Goal: Register for event/course

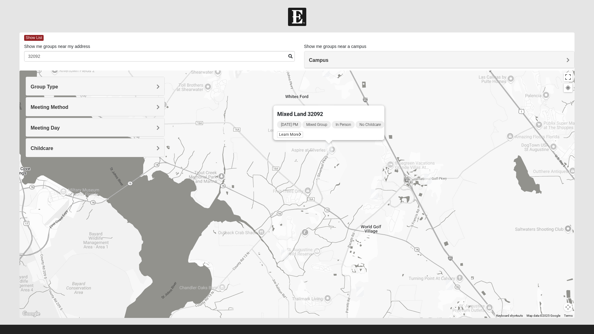
scroll to position [3, 0]
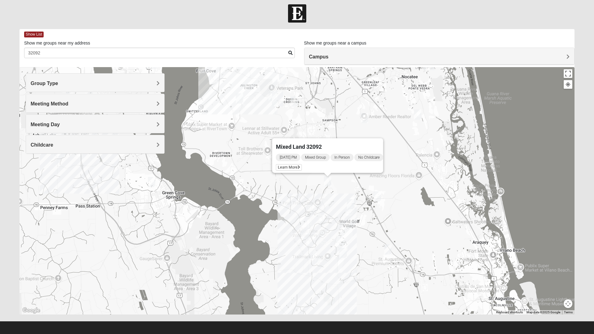
click at [155, 87] on div "Group Type" at bounding box center [95, 83] width 138 height 18
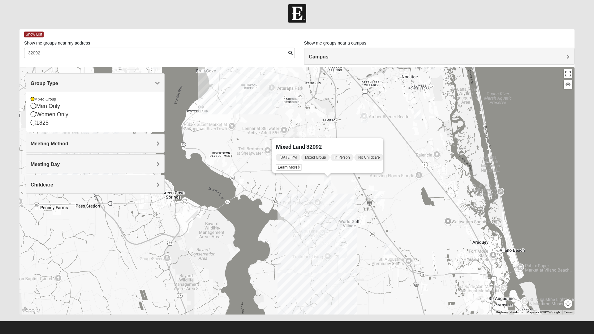
click at [55, 98] on div "Mixed Group" at bounding box center [95, 99] width 129 height 5
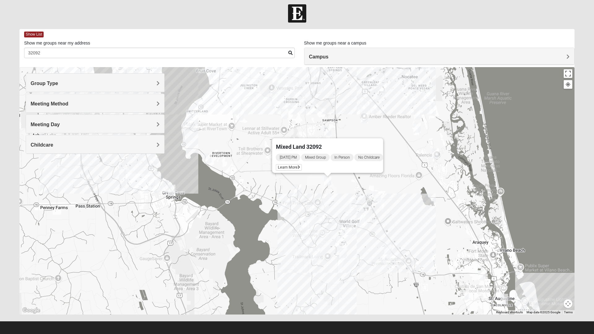
click at [88, 105] on h4 "Meeting Method" at bounding box center [95, 104] width 129 height 6
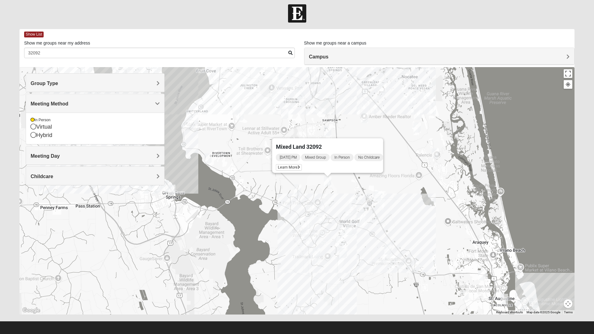
click at [47, 118] on div "In Person" at bounding box center [95, 120] width 129 height 5
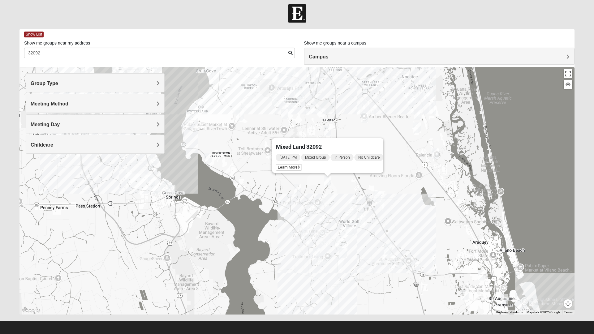
click at [79, 123] on h4 "Meeting Day" at bounding box center [95, 125] width 129 height 6
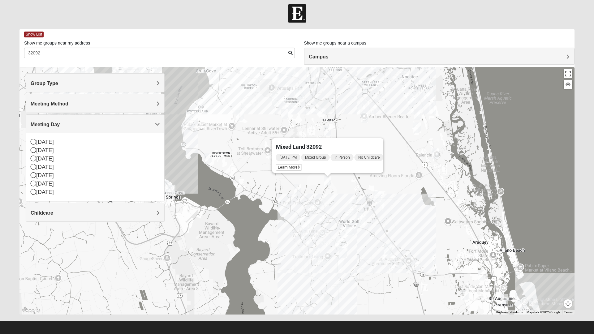
click at [100, 123] on h4 "Meeting Day" at bounding box center [95, 125] width 129 height 6
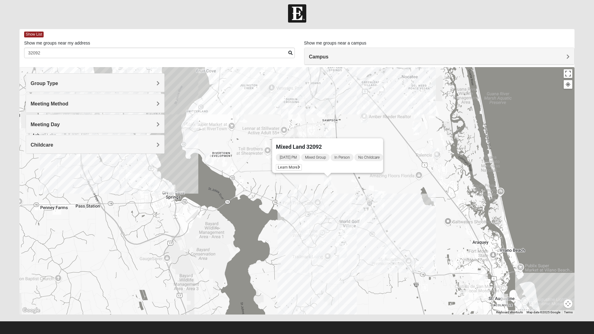
click at [90, 144] on h4 "Childcare" at bounding box center [95, 145] width 129 height 6
click at [40, 170] on div "No" at bounding box center [95, 169] width 129 height 5
click at [93, 140] on div "Childcare" at bounding box center [95, 144] width 138 height 18
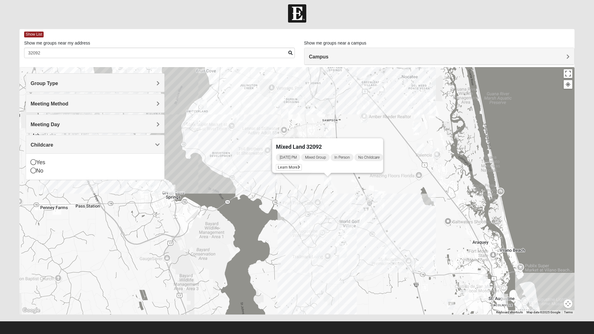
click at [100, 146] on h4 "Childcare" at bounding box center [95, 145] width 129 height 6
click at [440, 51] on div "Campus" at bounding box center [440, 56] width 270 height 17
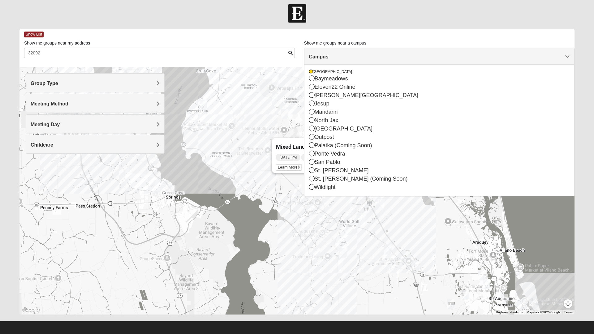
click at [327, 172] on div "St. [PERSON_NAME]" at bounding box center [439, 170] width 261 height 8
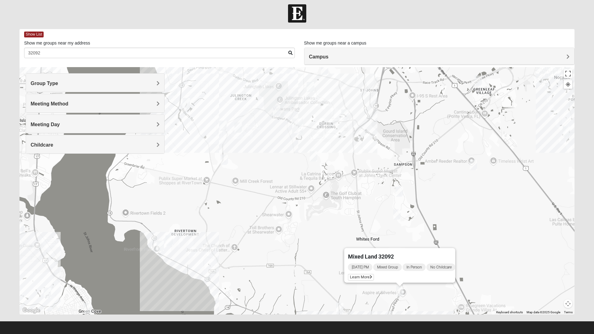
click at [490, 240] on div "Mixed Land 32092 Tuesday PM Mixed Group In Person No Childcare Learn More" at bounding box center [296, 191] width 555 height 248
click at [416, 248] on div "Mixed Land 32092" at bounding box center [394, 255] width 93 height 15
click at [401, 272] on div "Tuesday PM Mixed Group In Person No Childcare Learn More" at bounding box center [401, 273] width 107 height 20
click at [407, 273] on div "Tuesday PM Mixed Group In Person No Childcare Learn More" at bounding box center [401, 273] width 107 height 20
click at [409, 275] on div "Tuesday PM Mixed Group In Person No Childcare Learn More" at bounding box center [401, 273] width 107 height 20
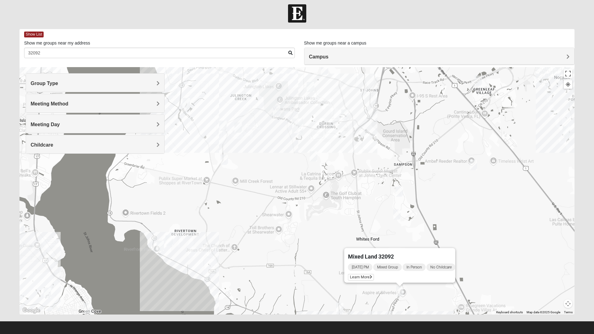
click at [414, 275] on div "Tuesday PM Mixed Group In Person No Childcare Learn More" at bounding box center [401, 273] width 107 height 20
click at [419, 272] on div "Tuesday PM Mixed Group In Person No Childcare Learn More" at bounding box center [401, 273] width 107 height 20
click at [421, 273] on div "Tuesday PM Mixed Group In Person No Childcare Learn More" at bounding box center [401, 273] width 107 height 20
click at [425, 273] on div "Tuesday PM Mixed Group In Person No Childcare Learn More" at bounding box center [401, 273] width 107 height 20
click at [426, 272] on div "Tuesday PM Mixed Group In Person No Childcare Learn More" at bounding box center [401, 273] width 107 height 20
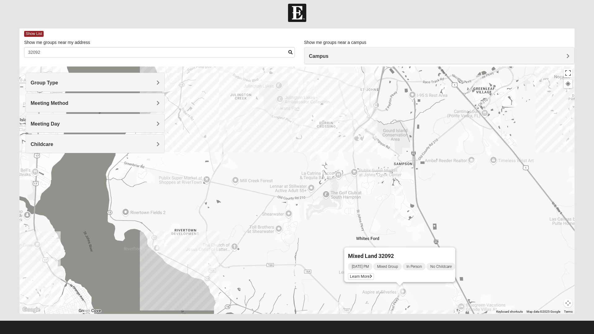
scroll to position [0, 0]
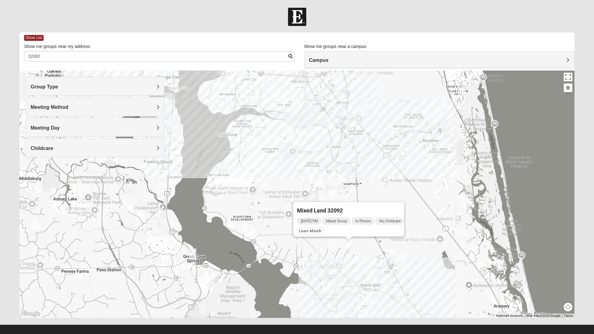
click at [313, 228] on span "Learn More" at bounding box center [310, 231] width 26 height 6
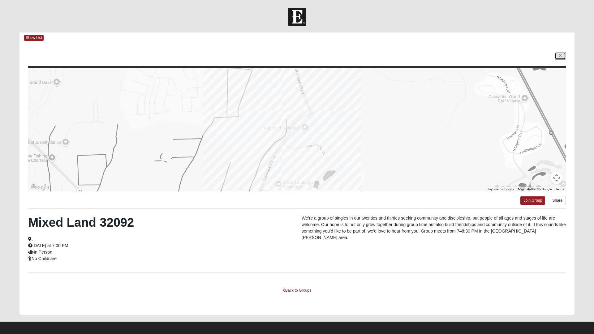
click at [560, 55] on icon at bounding box center [560, 56] width 2 height 4
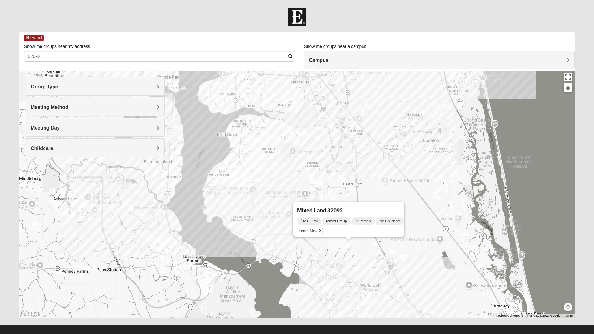
click at [380, 205] on div "Mixed Land 32092" at bounding box center [343, 209] width 93 height 15
click at [387, 203] on div "Mixed Land 32092" at bounding box center [343, 209] width 93 height 15
click at [397, 204] on button "Close" at bounding box center [397, 209] width 15 height 15
click at [402, 197] on div at bounding box center [296, 195] width 555 height 248
click at [400, 202] on div at bounding box center [296, 195] width 555 height 248
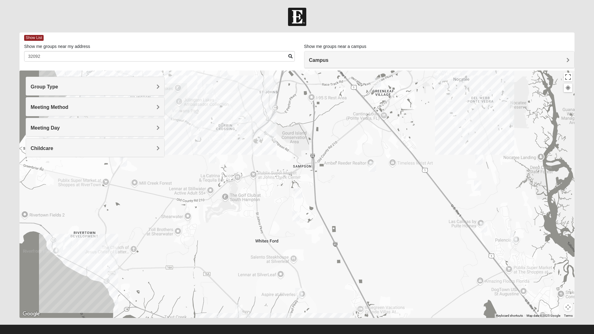
click at [405, 63] on h4 "Campus" at bounding box center [439, 60] width 261 height 6
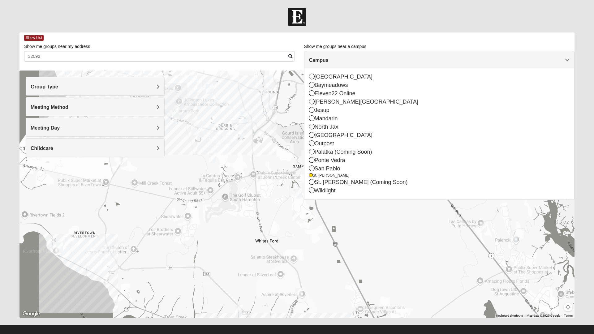
click at [323, 176] on div "St. [PERSON_NAME]" at bounding box center [439, 175] width 261 height 5
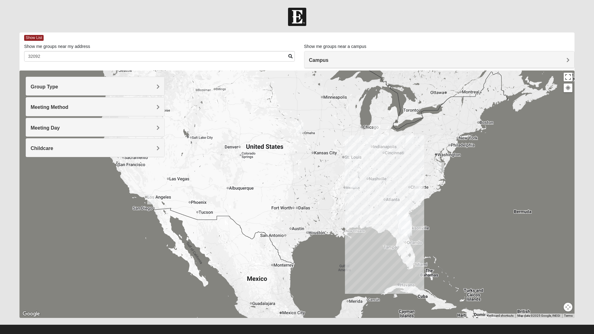
click at [398, 57] on div "Campus" at bounding box center [440, 59] width 270 height 17
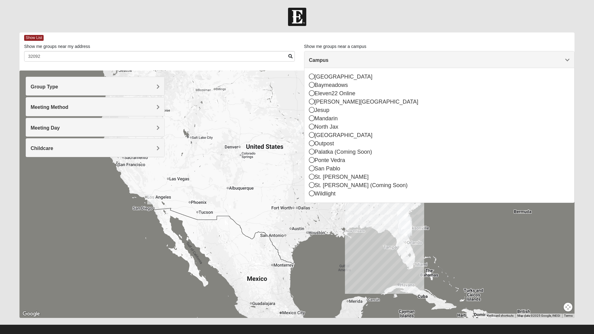
click at [329, 176] on div "St. [PERSON_NAME]" at bounding box center [439, 177] width 261 height 8
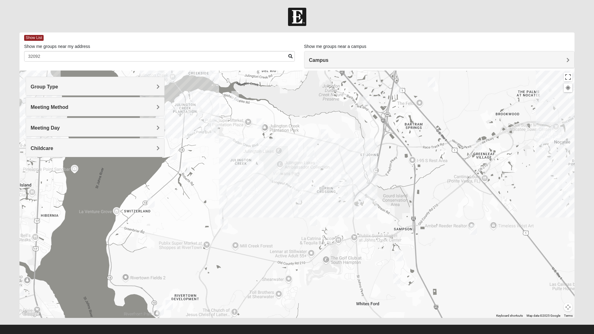
scroll to position [6, 0]
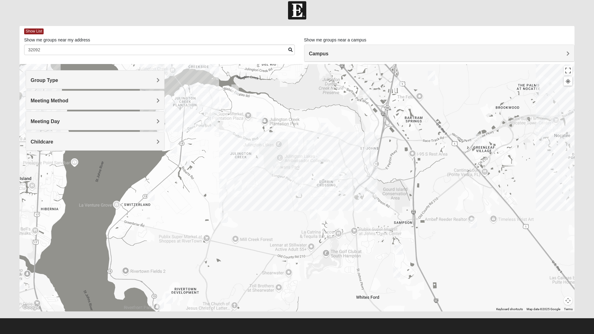
click at [173, 296] on img "Mixed Murphy 32259" at bounding box center [169, 298] width 12 height 15
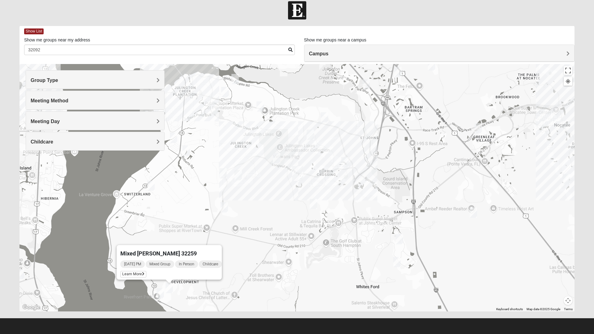
click at [160, 294] on img "Mens Contreras 32259" at bounding box center [160, 293] width 12 height 15
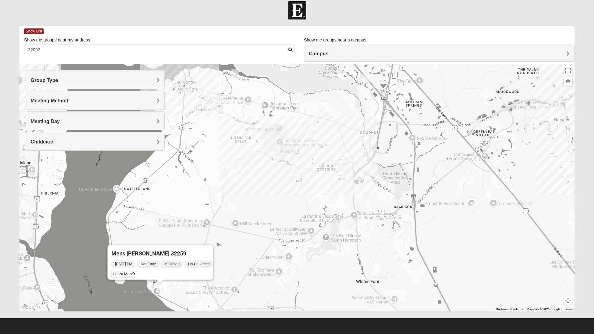
click at [172, 286] on img "Mixed Murphy 32259" at bounding box center [169, 282] width 12 height 15
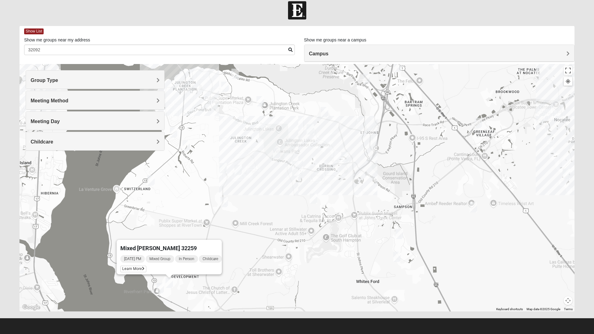
click at [156, 250] on div "Mixed [PERSON_NAME] 32259" at bounding box center [163, 247] width 87 height 15
click at [150, 245] on span "Mixed [PERSON_NAME] 32259" at bounding box center [158, 248] width 76 height 6
click at [146, 249] on div "Mixed [PERSON_NAME] 32259" at bounding box center [163, 247] width 87 height 15
click at [134, 266] on span "Learn More" at bounding box center [133, 269] width 26 height 6
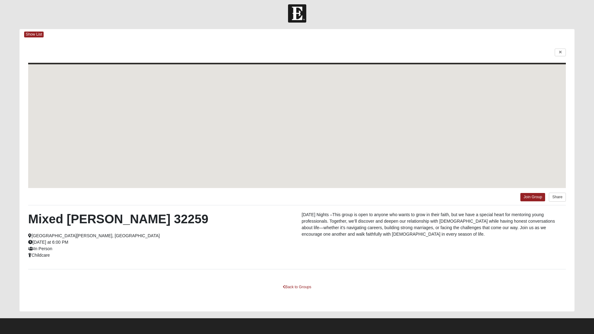
scroll to position [3, 0]
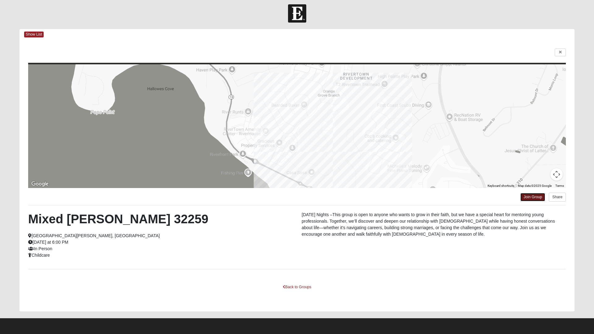
click at [531, 196] on link "Join Group" at bounding box center [533, 197] width 25 height 8
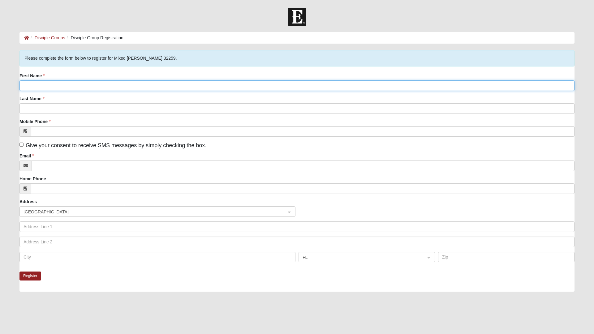
click at [58, 87] on input "First Name" at bounding box center [296, 85] width 555 height 11
type input "[PERSON_NAME]"
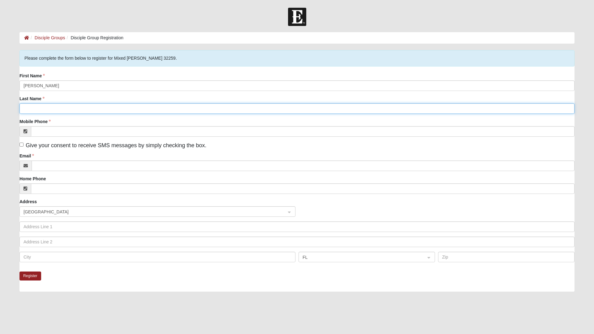
click at [58, 108] on input "Last Name" at bounding box center [296, 108] width 555 height 11
type input "DeMarco"
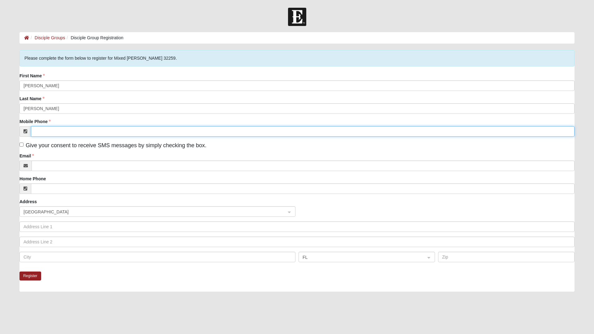
click at [62, 132] on input "Mobile Phone" at bounding box center [303, 131] width 544 height 11
type input "(916) 220-5700"
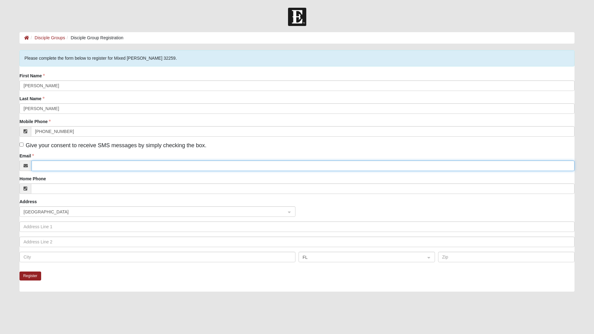
click at [77, 166] on input "Email" at bounding box center [303, 166] width 543 height 11
type input "Gail@gaildemarco.com"
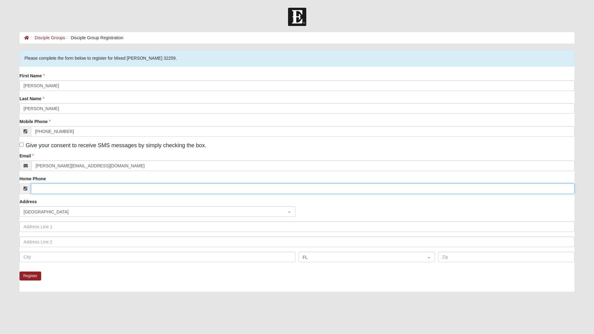
click at [61, 190] on input "Home Phone" at bounding box center [303, 189] width 544 height 11
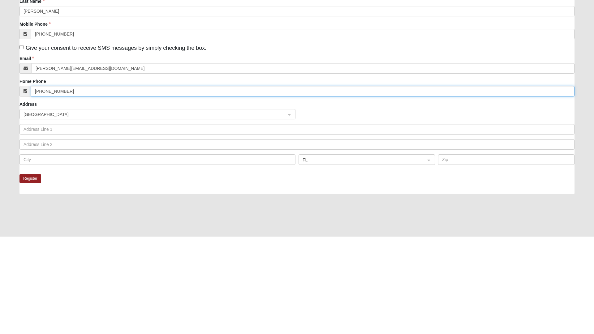
type input "(916) 220-5700"
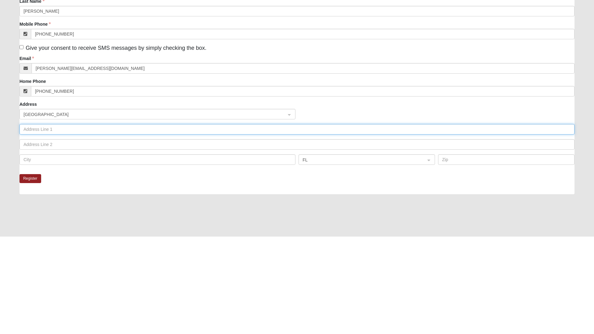
click at [55, 228] on input "text" at bounding box center [296, 227] width 555 height 11
type input "447 Shinnecock Dr"
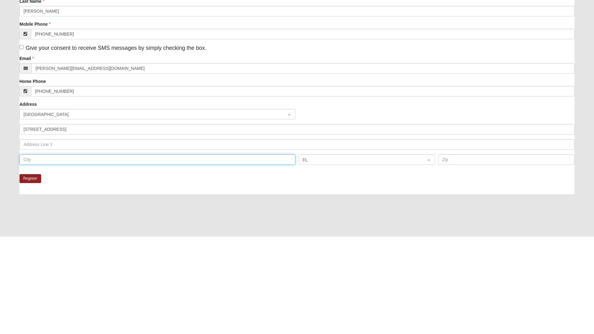
click at [78, 256] on input "text" at bounding box center [157, 257] width 276 height 11
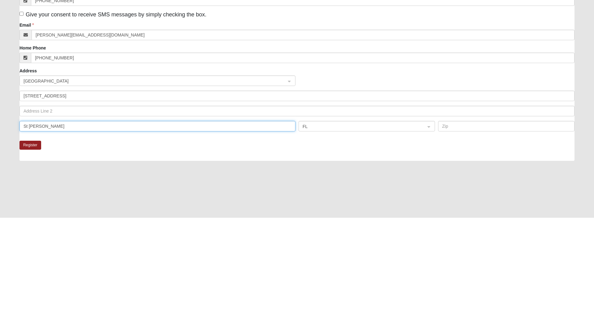
scroll to position [15, 0]
type input "St Johns"
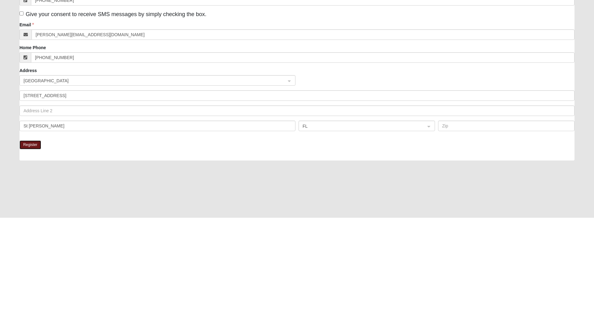
click at [32, 263] on button "Register" at bounding box center [30, 261] width 22 height 9
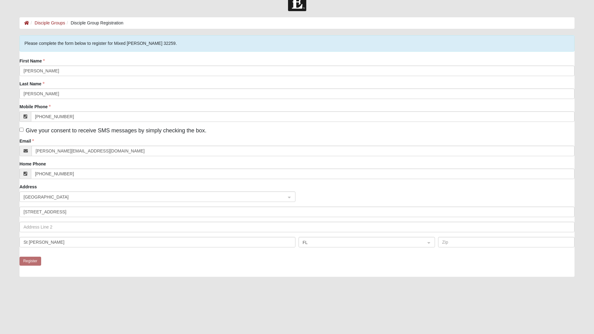
scroll to position [0, 0]
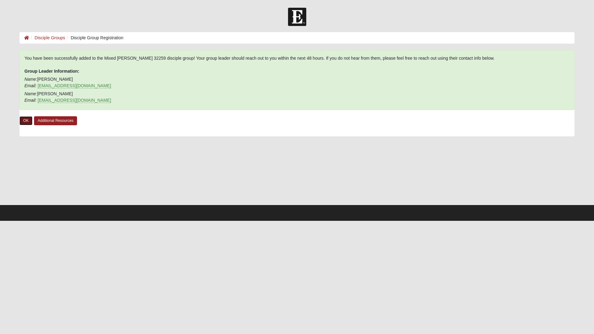
click at [25, 121] on link "OK" at bounding box center [25, 120] width 13 height 9
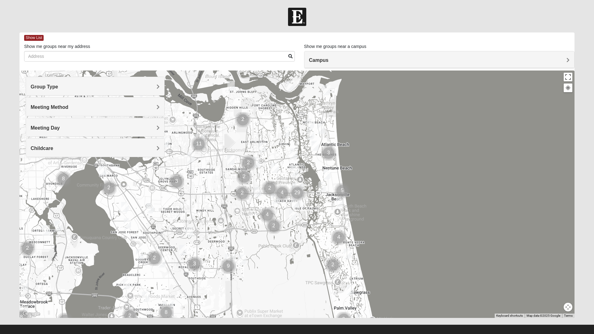
click at [443, 65] on div "Campus" at bounding box center [440, 59] width 270 height 17
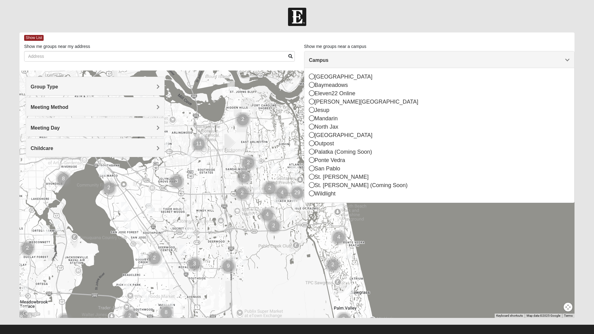
click at [324, 177] on div "St. [PERSON_NAME]" at bounding box center [439, 177] width 261 height 8
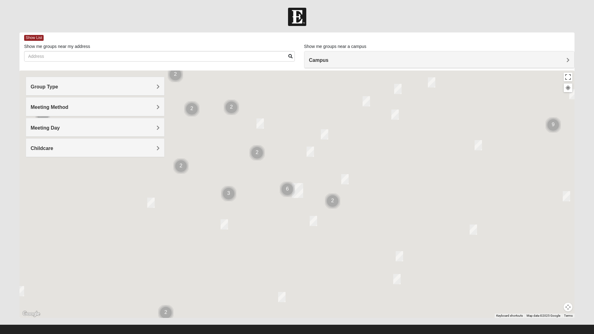
click at [144, 88] on h4 "Group Type" at bounding box center [95, 87] width 129 height 6
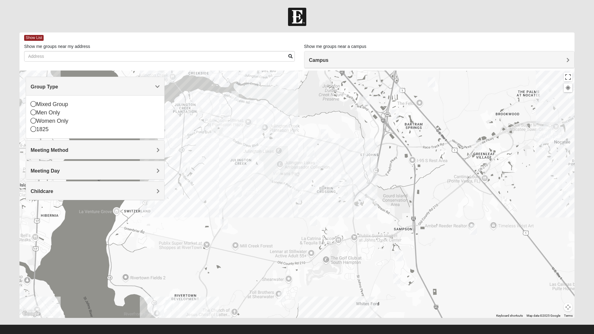
click at [129, 86] on h4 "Group Type" at bounding box center [95, 87] width 129 height 6
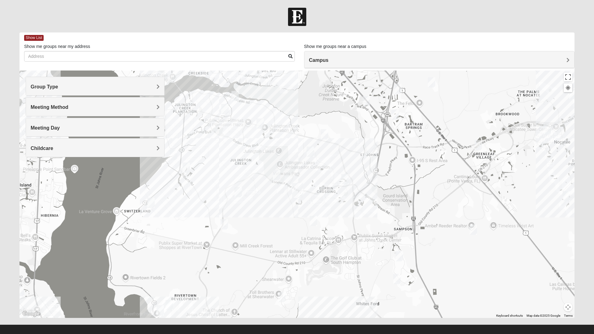
click at [118, 110] on h4 "Meeting Method" at bounding box center [95, 107] width 129 height 6
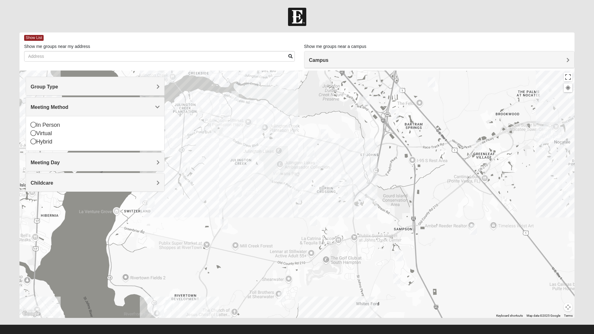
click at [120, 109] on h4 "Meeting Method" at bounding box center [95, 107] width 129 height 6
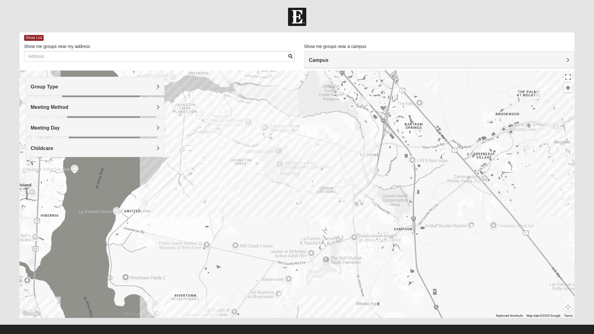
click at [114, 126] on h4 "Meeting Day" at bounding box center [95, 128] width 129 height 6
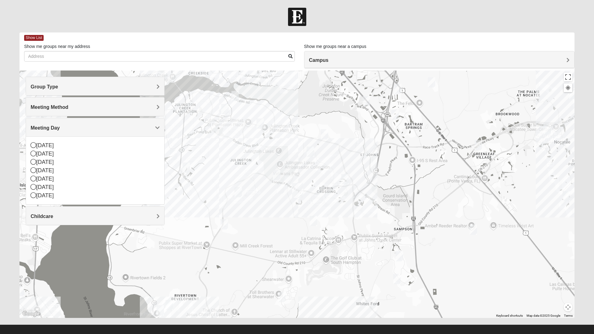
click at [118, 135] on div "Meeting Day" at bounding box center [95, 127] width 138 height 18
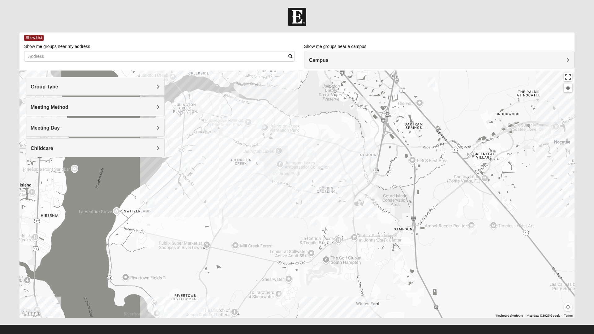
click at [111, 147] on h4 "Childcare" at bounding box center [95, 148] width 129 height 6
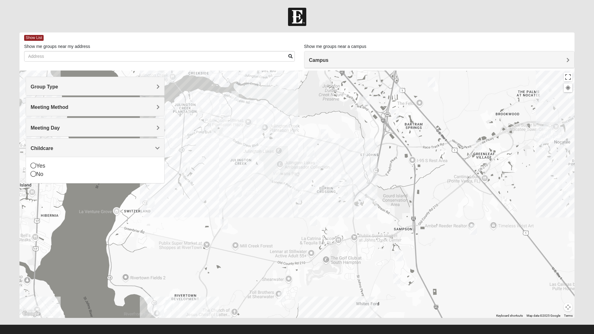
click at [118, 154] on div "Childcare" at bounding box center [95, 148] width 138 height 18
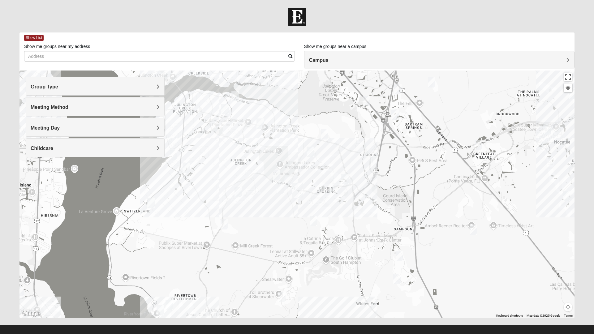
click at [591, 323] on form "Log In Find A Group Error Show List Loading Groups" at bounding box center [297, 174] width 594 height 333
